Goal: Information Seeking & Learning: Compare options

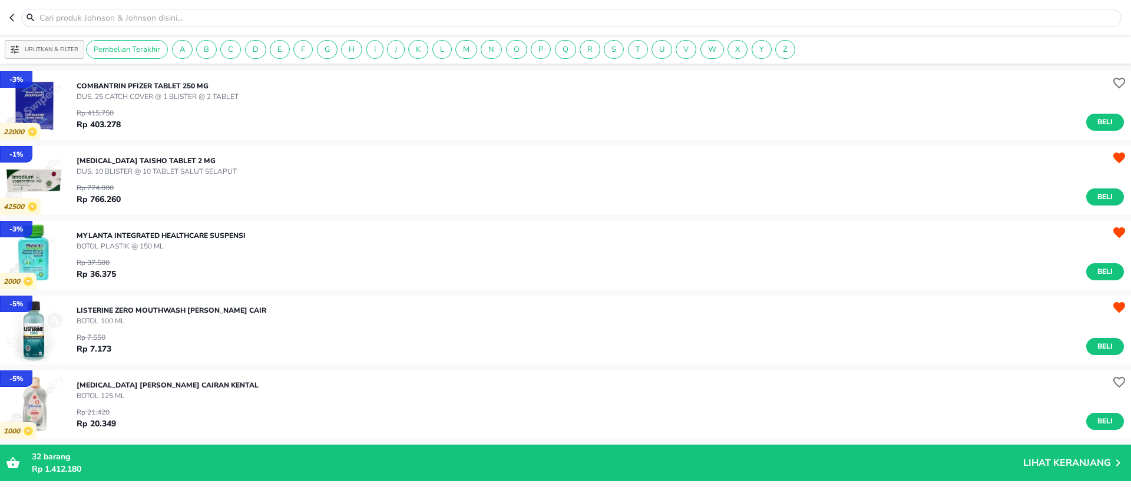
click at [67, 48] on p "Urutkan & Filter" at bounding box center [52, 49] width 54 height 9
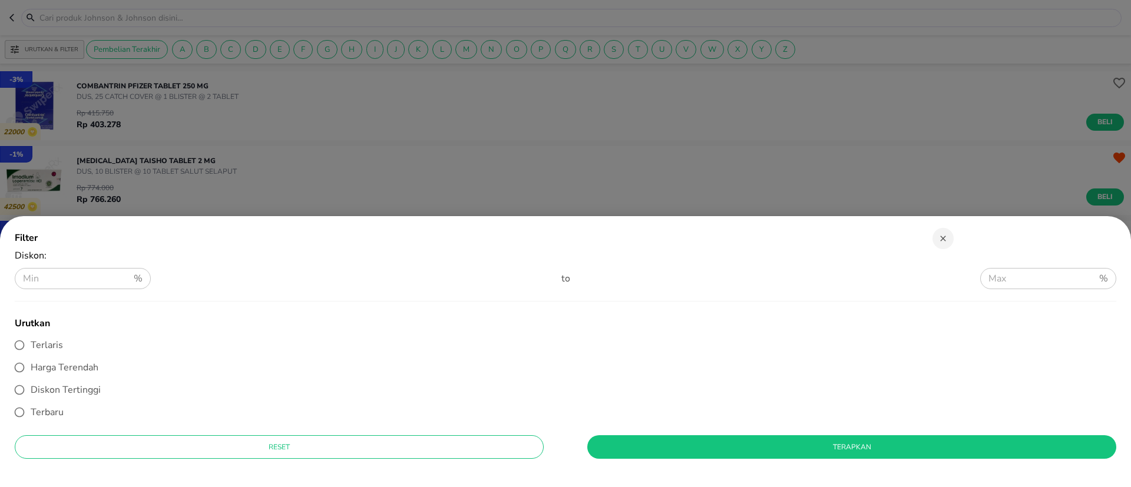
click at [85, 386] on span "Diskon Tertinggi" at bounding box center [66, 390] width 70 height 13
click at [31, 386] on input "Diskon Tertinggi" at bounding box center [19, 390] width 22 height 22
radio input "true"
click at [665, 458] on button "Terapkan" at bounding box center [851, 447] width 529 height 24
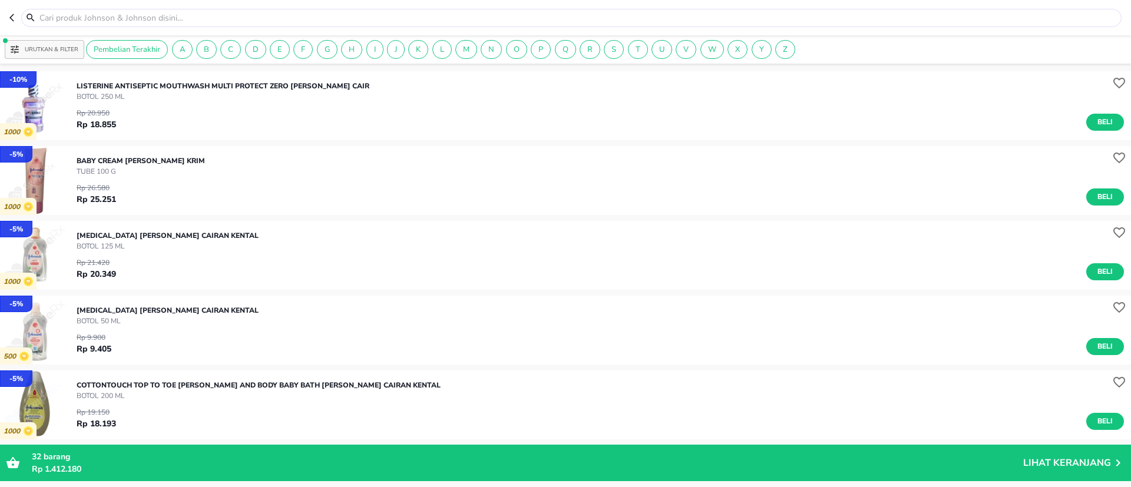
click at [17, 20] on icon "button" at bounding box center [13, 17] width 9 height 9
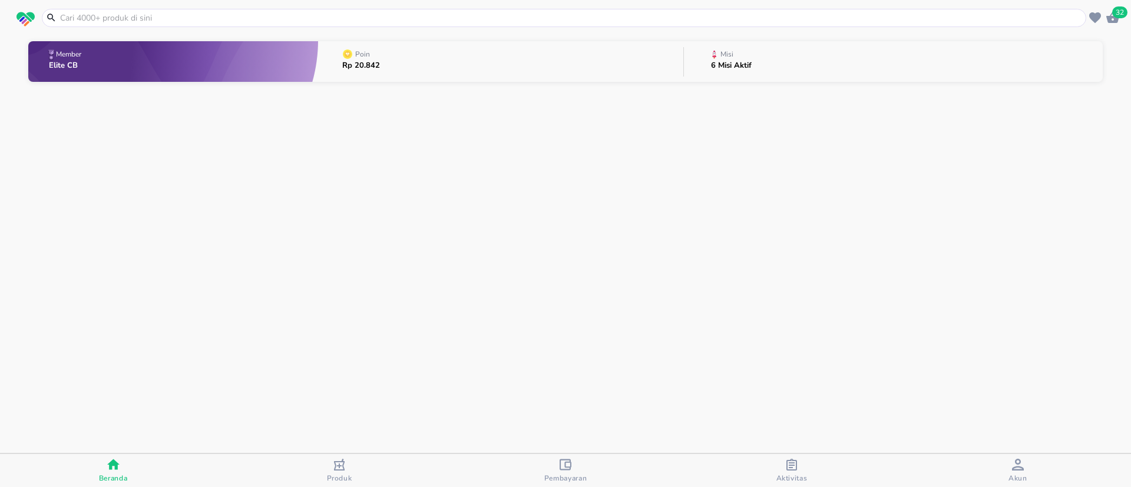
click at [95, 24] on div at bounding box center [564, 18] width 1045 height 18
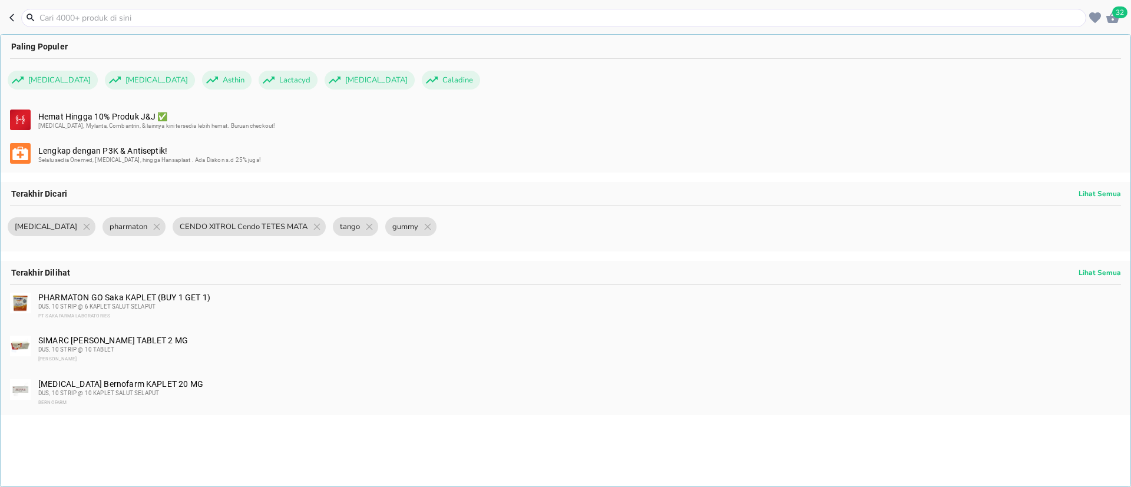
click at [187, 290] on div "PHARMATON GO Saka KAPLET (BUY 1 GET 1) DUS, 10 STRIP @ 6 KAPLET SALUT SELAPUT P…" at bounding box center [566, 307] width 1130 height 44
